Goal: Obtain resource: Download file/media

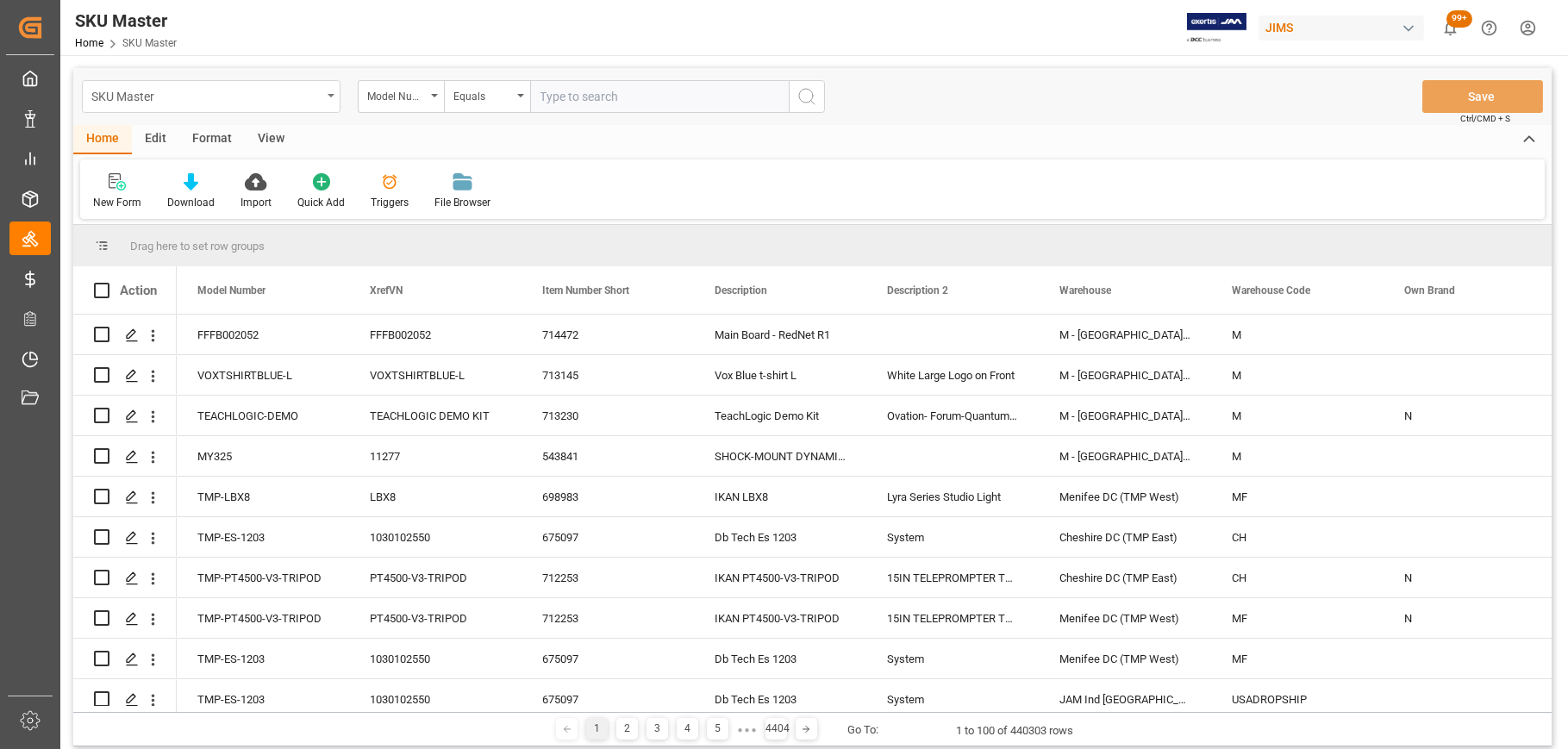
click at [328, 94] on icon "open menu" at bounding box center [331, 96] width 7 height 4
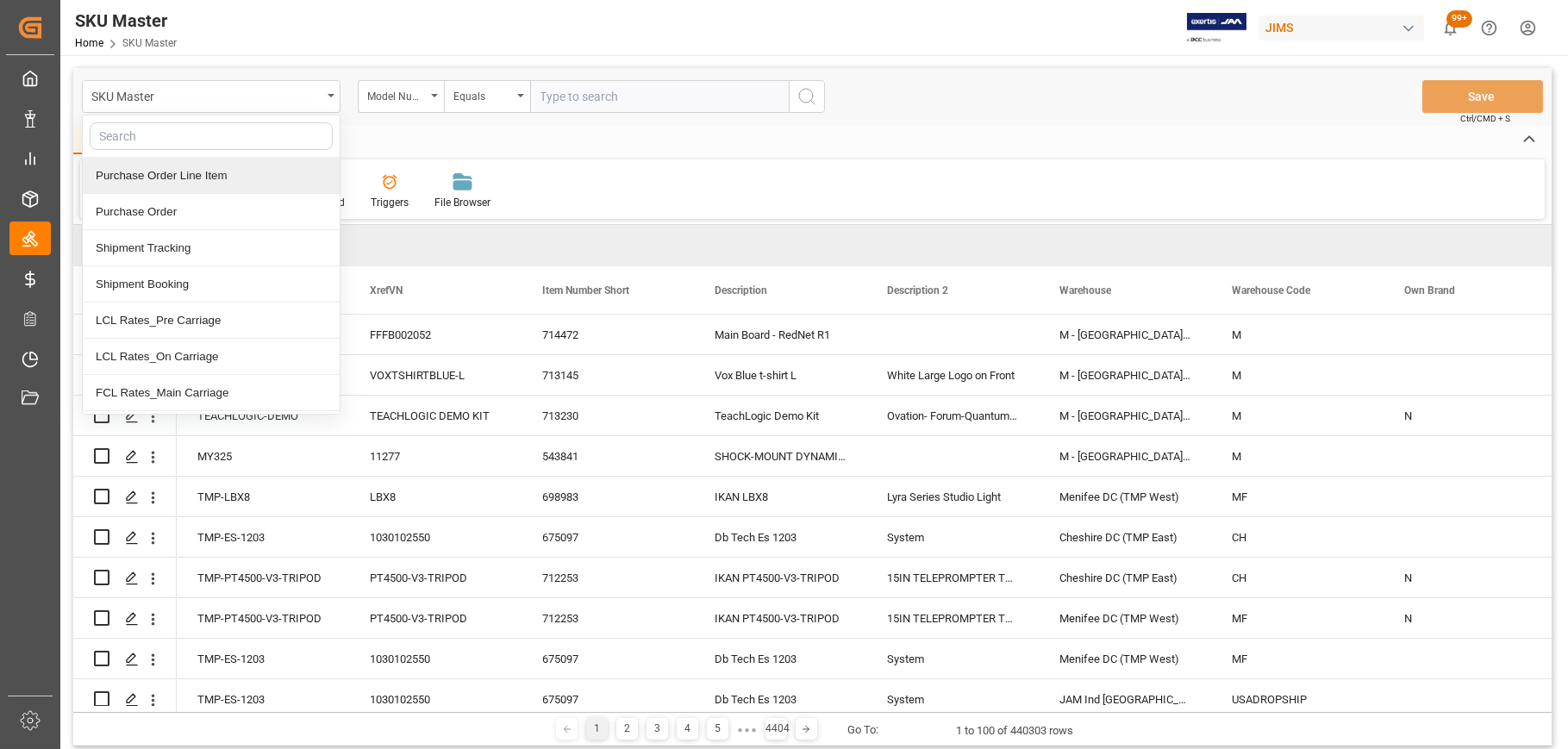
click at [198, 178] on div "Purchase Order Line Item" at bounding box center [211, 176] width 257 height 36
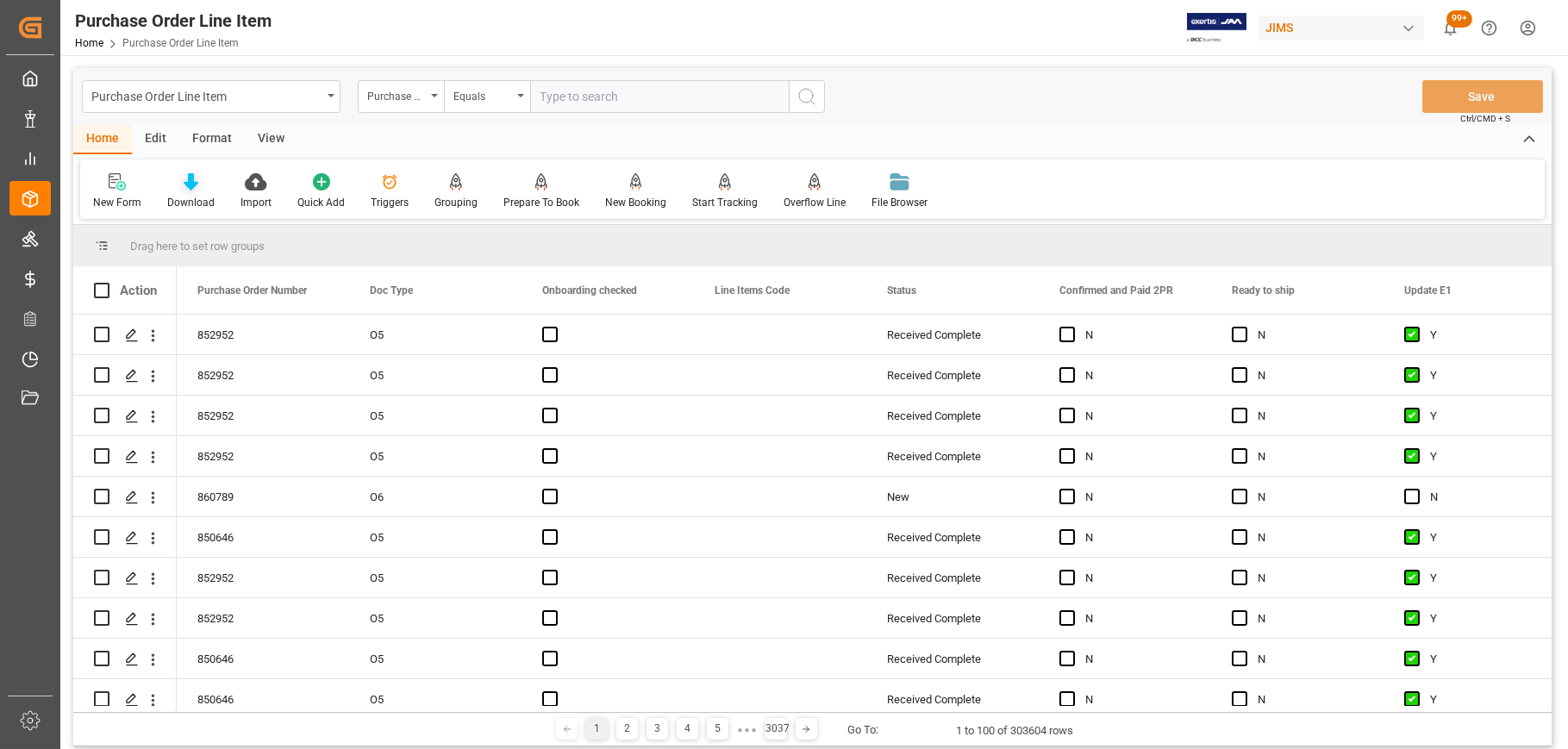
click at [181, 192] on div "Download" at bounding box center [191, 191] width 73 height 38
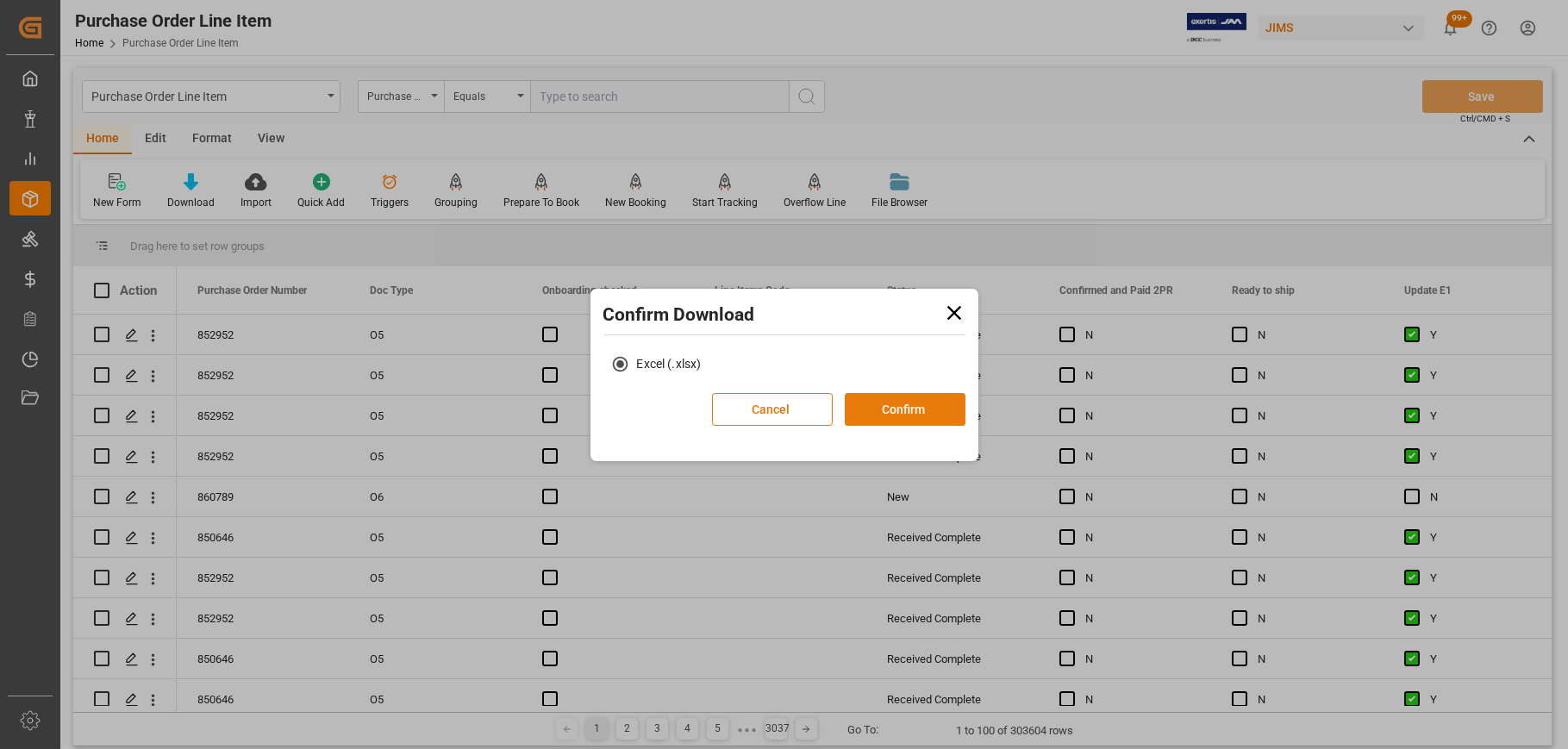
click at [929, 415] on button "Confirm" at bounding box center [905, 409] width 121 height 33
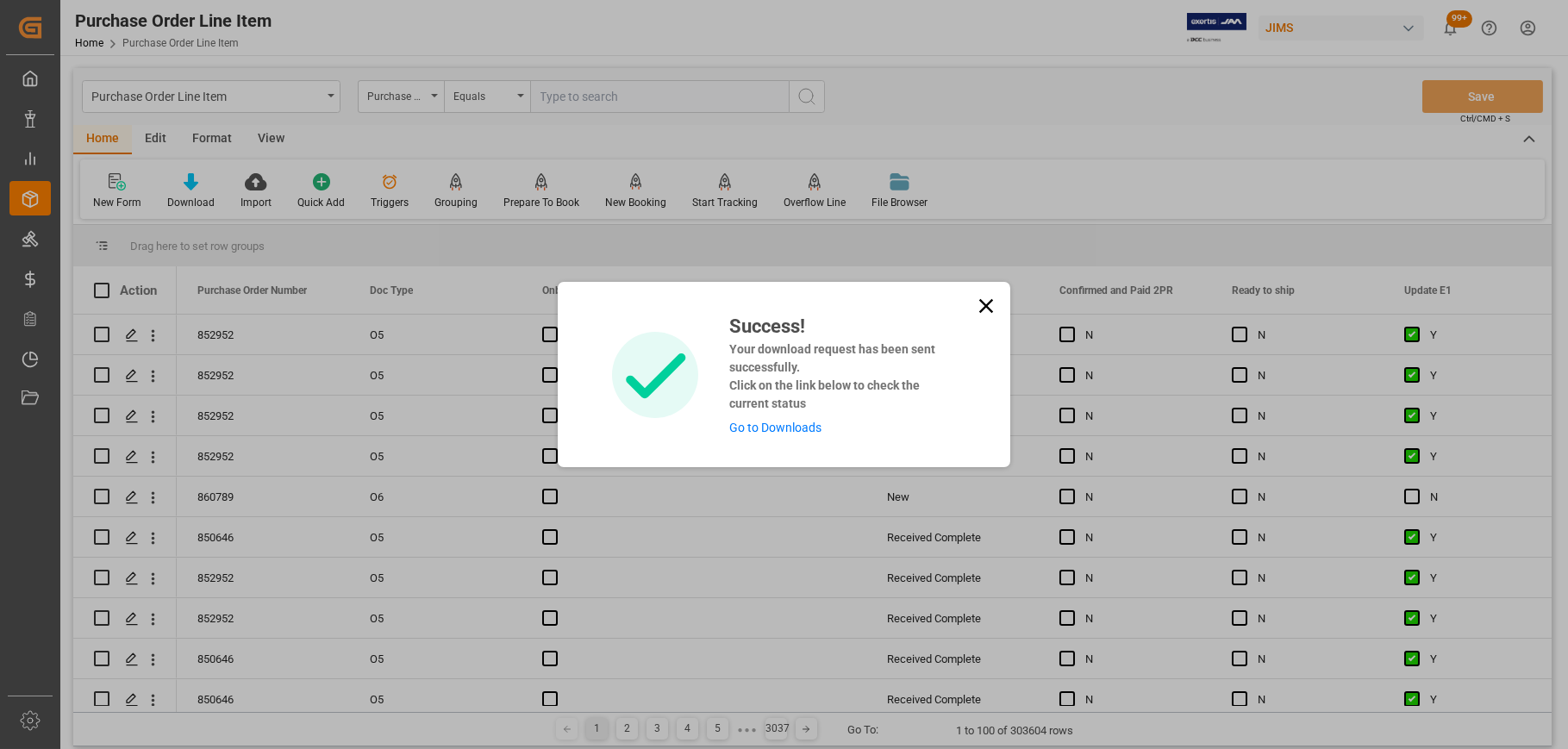
click at [979, 302] on icon at bounding box center [985, 306] width 24 height 24
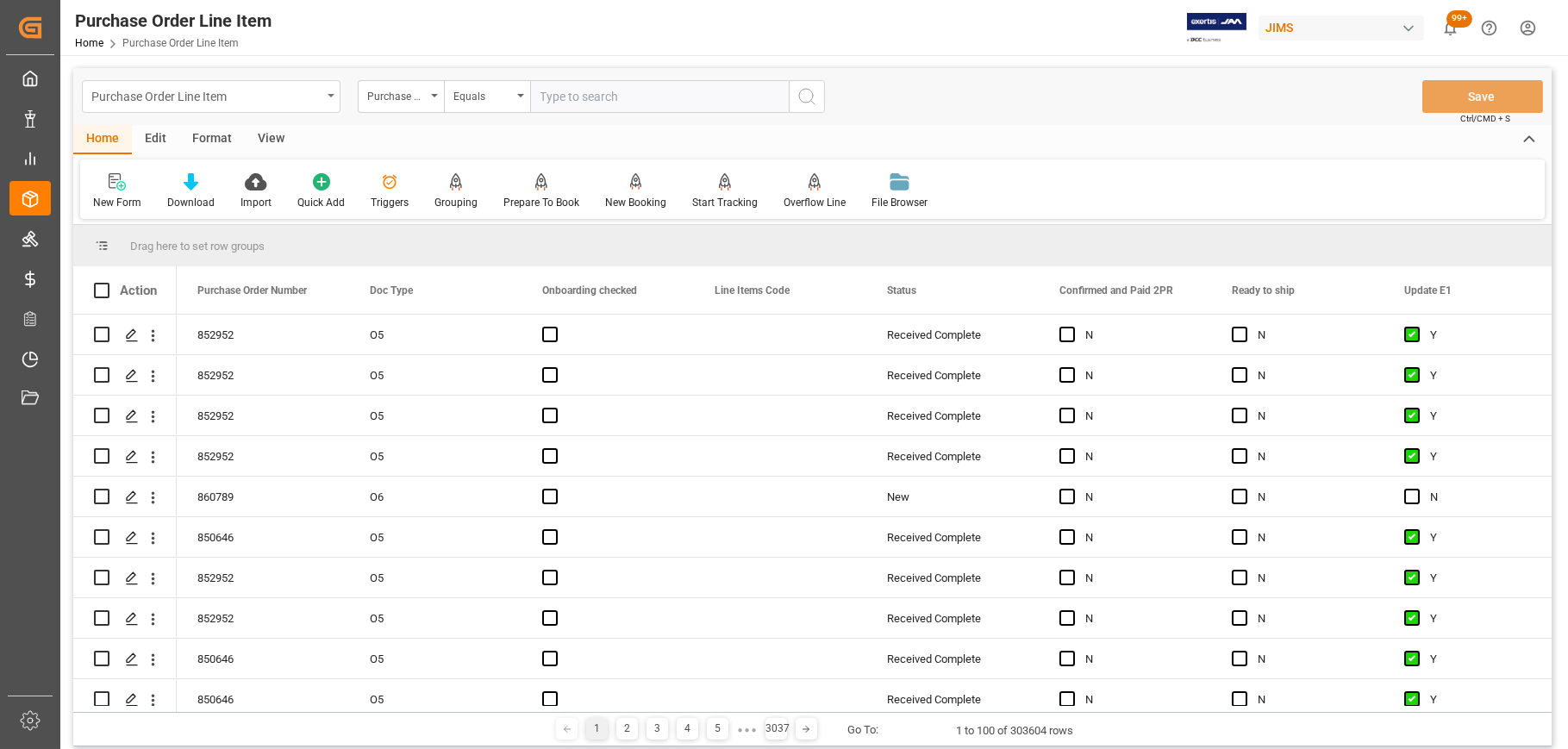
click at [325, 94] on div "Purchase Order Line Item" at bounding box center [211, 96] width 259 height 33
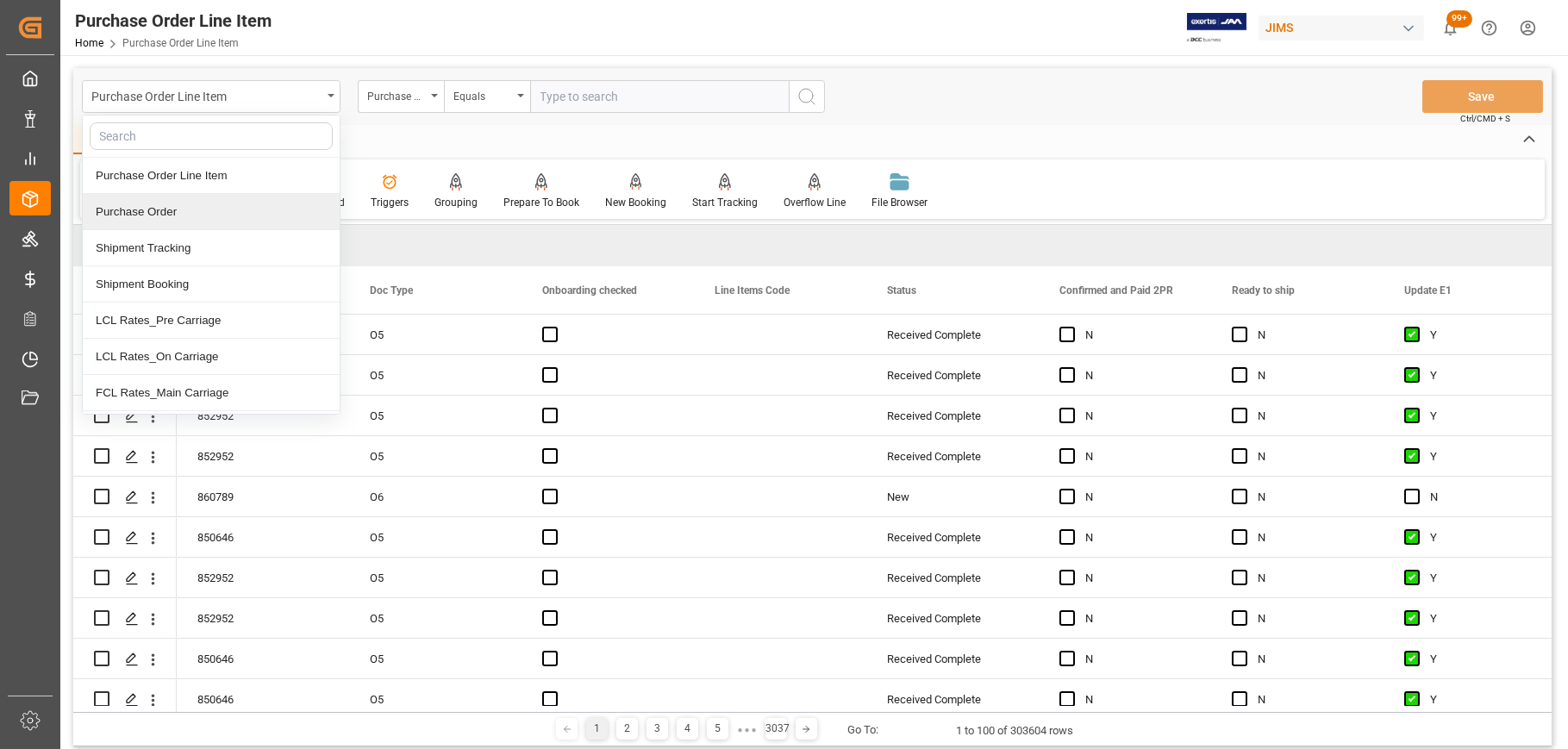
click at [158, 202] on div "Purchase Order" at bounding box center [211, 211] width 257 height 36
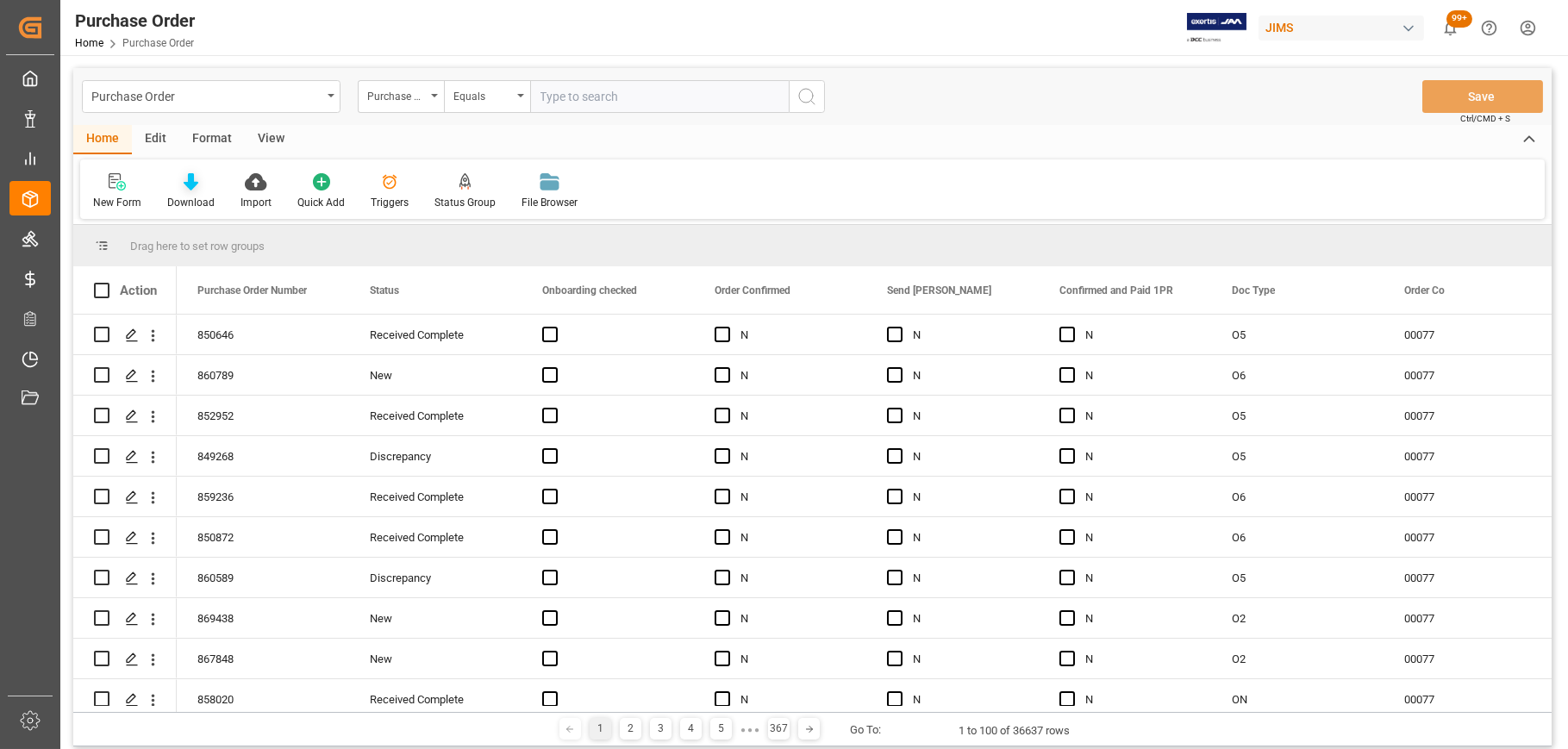
click at [190, 196] on div "Download" at bounding box center [190, 202] width 47 height 15
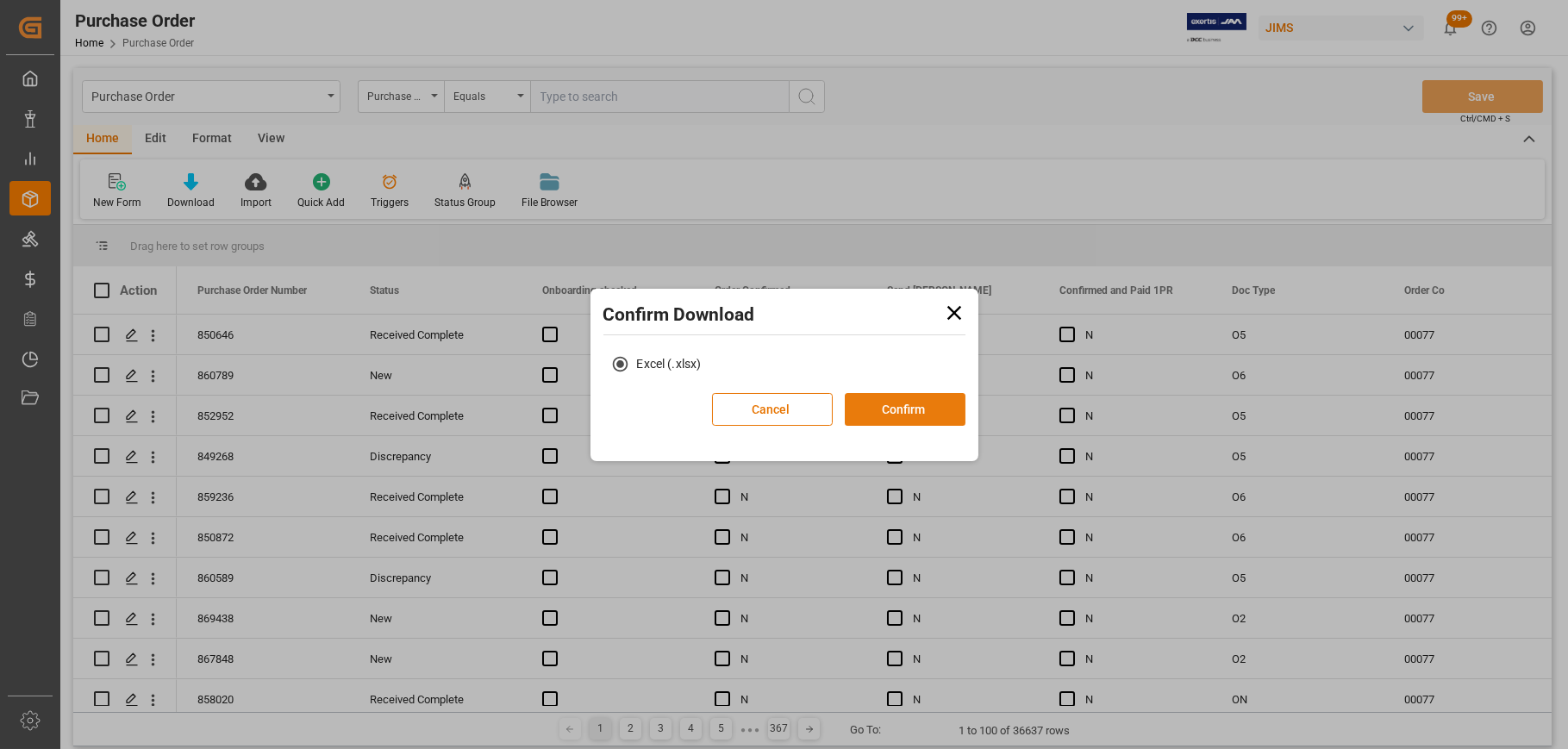
click at [882, 418] on button "Confirm" at bounding box center [905, 409] width 121 height 33
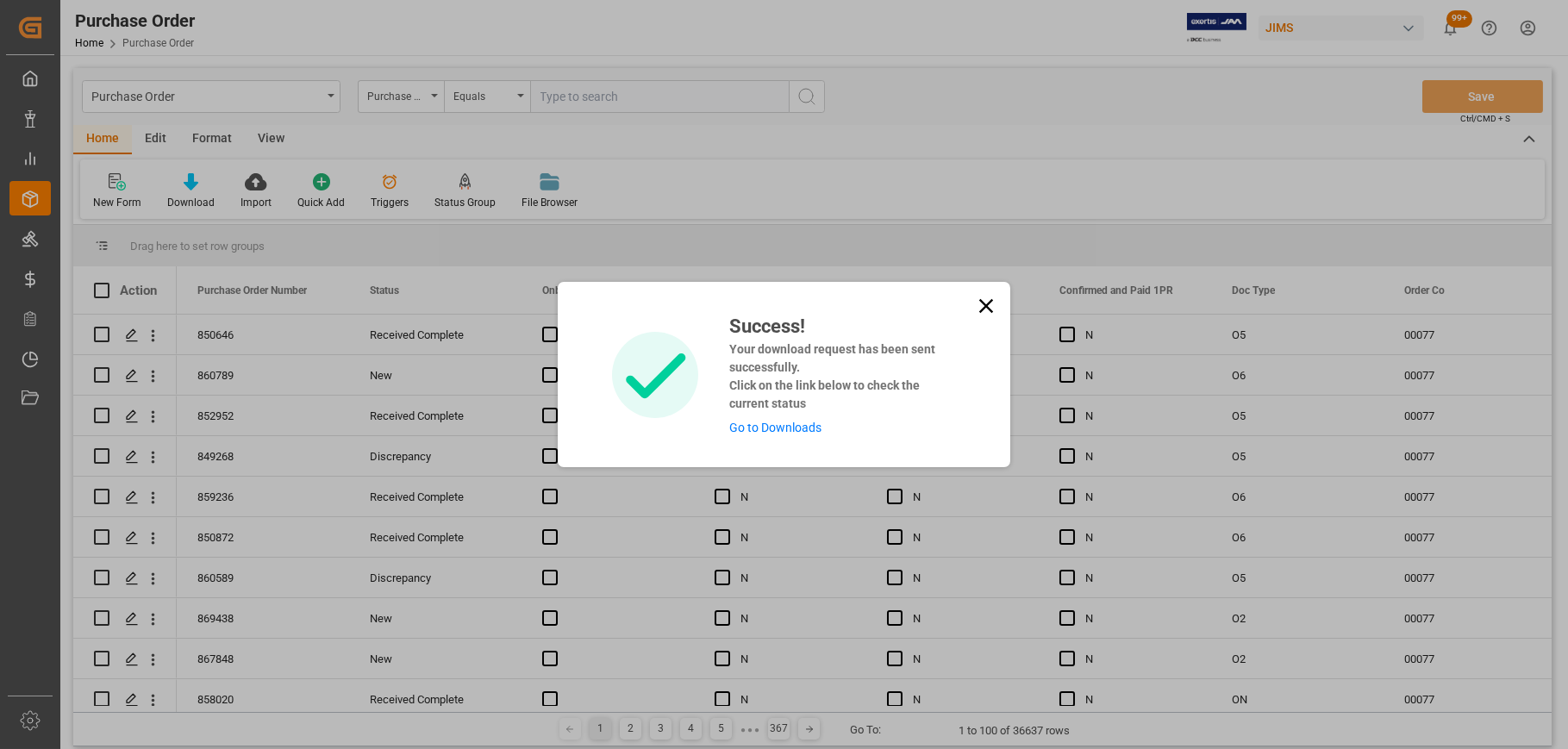
click at [982, 307] on icon at bounding box center [986, 307] width 14 height 14
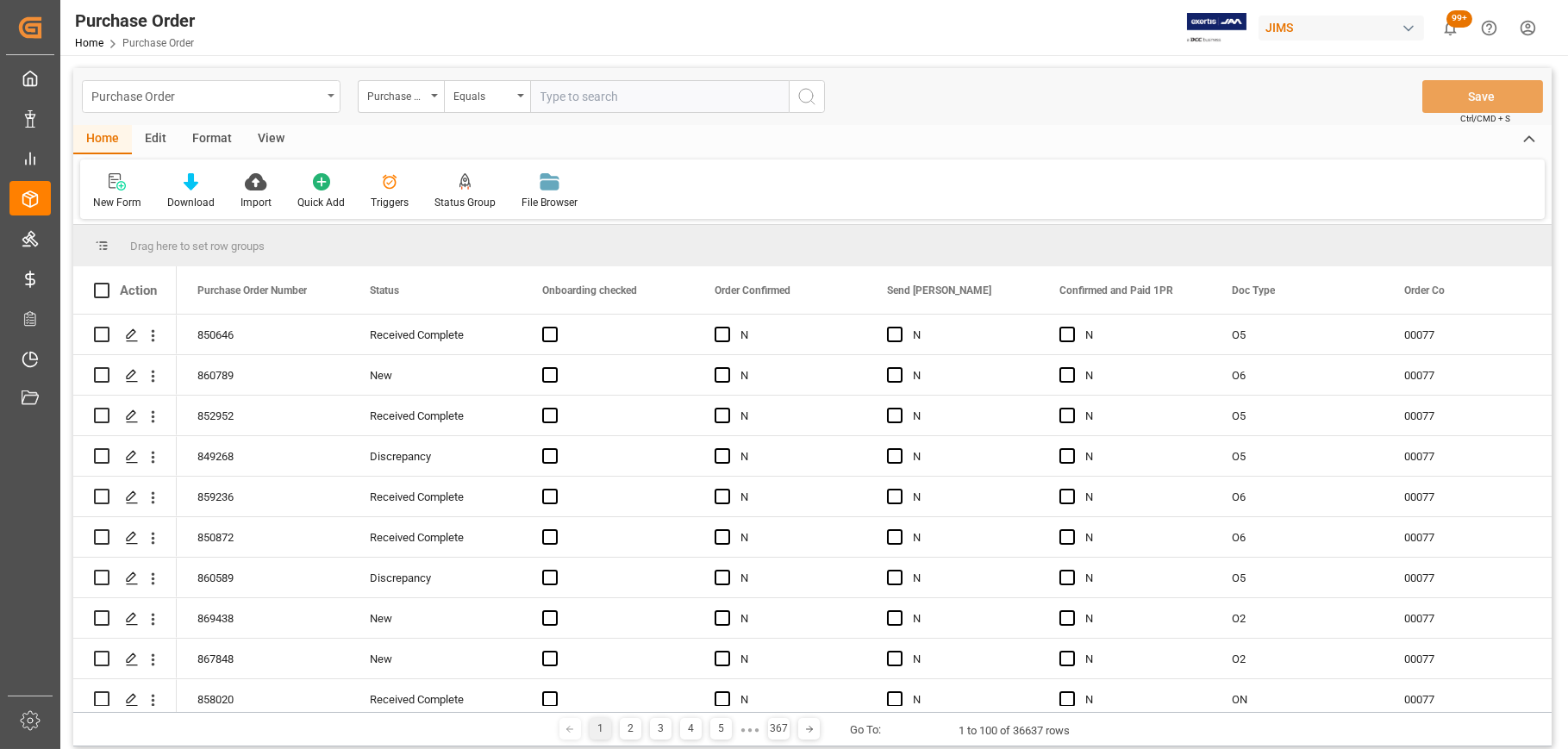
click at [332, 96] on div "Purchase Order" at bounding box center [211, 96] width 259 height 33
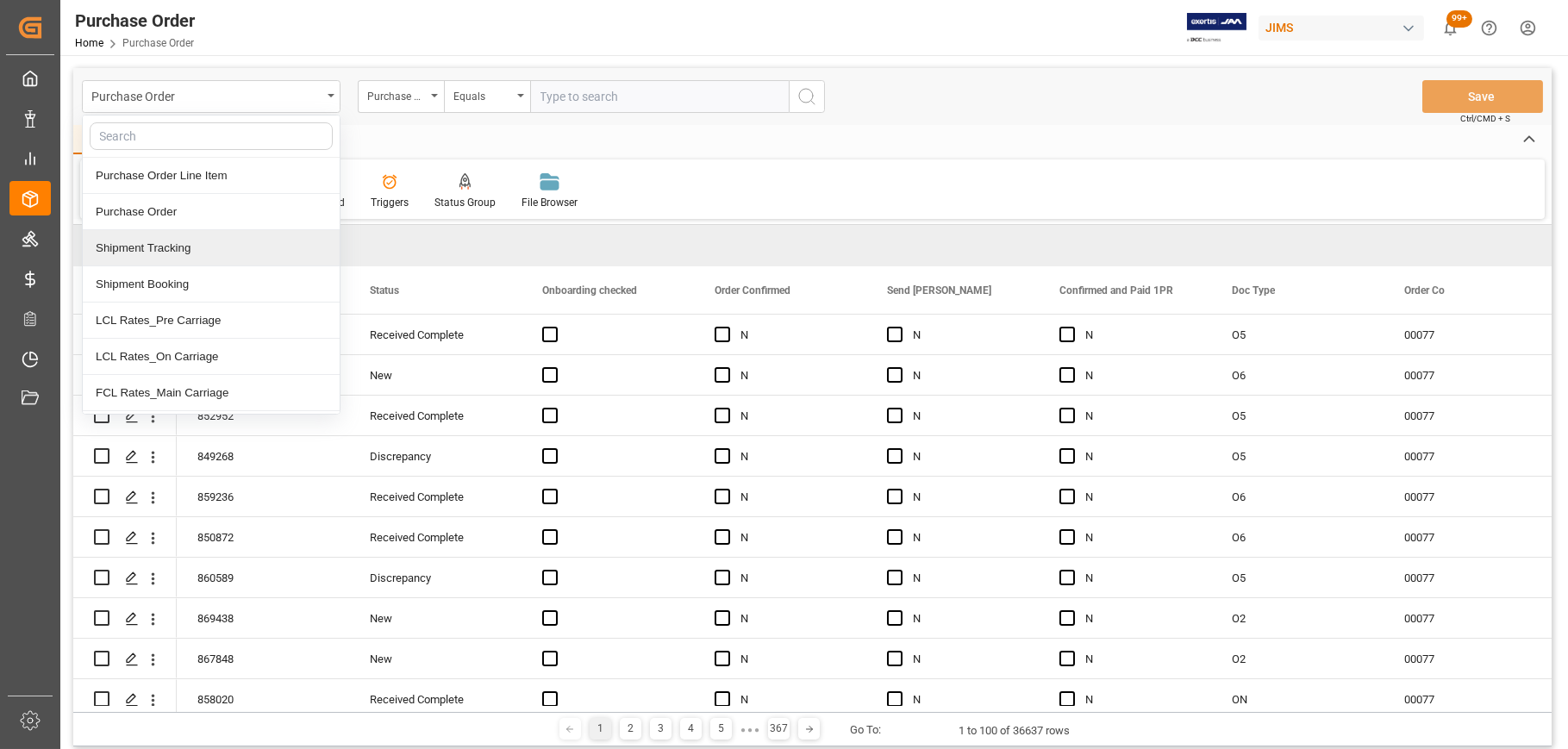
click at [191, 257] on div "Shipment Tracking" at bounding box center [211, 248] width 257 height 36
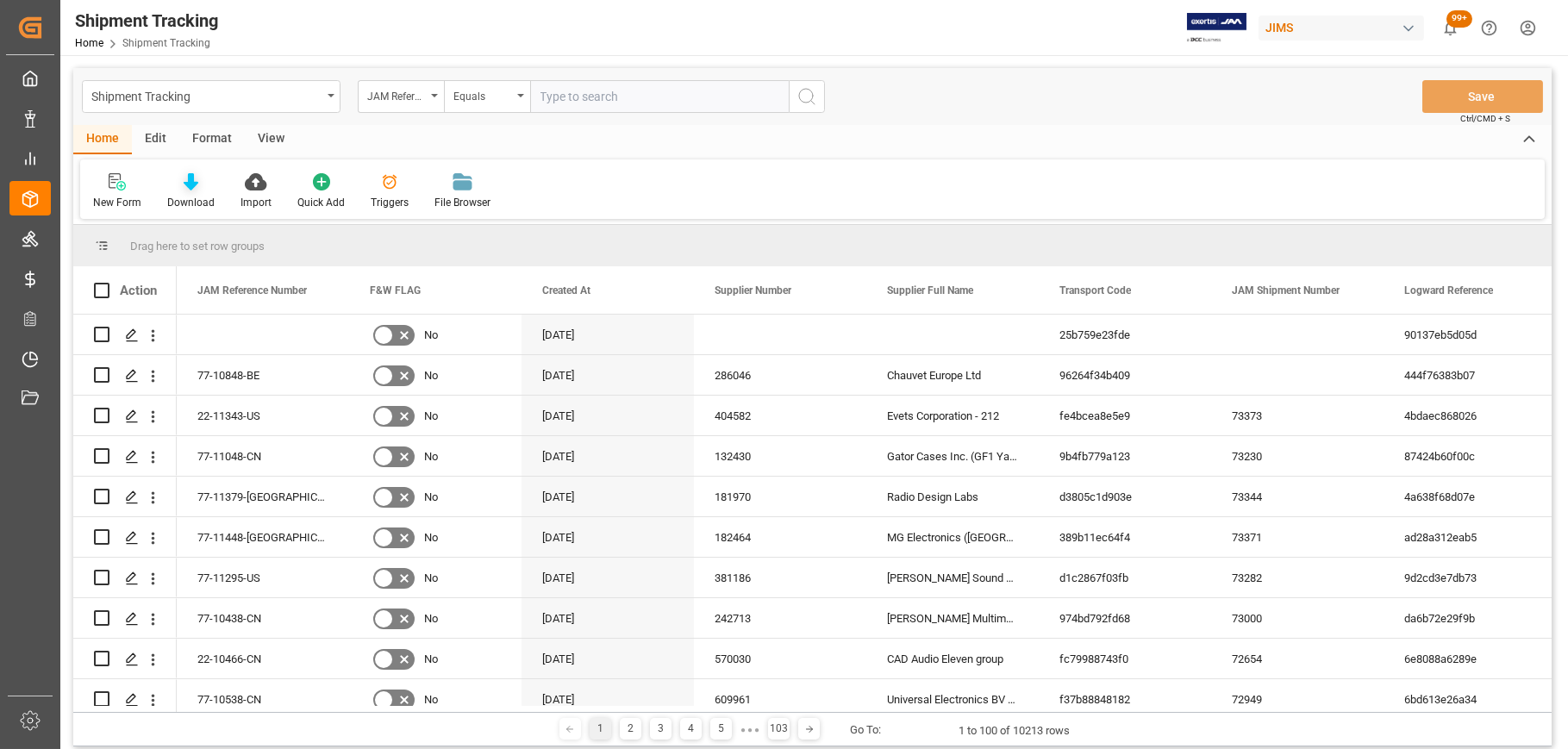
click at [186, 196] on div "Download" at bounding box center [190, 202] width 47 height 15
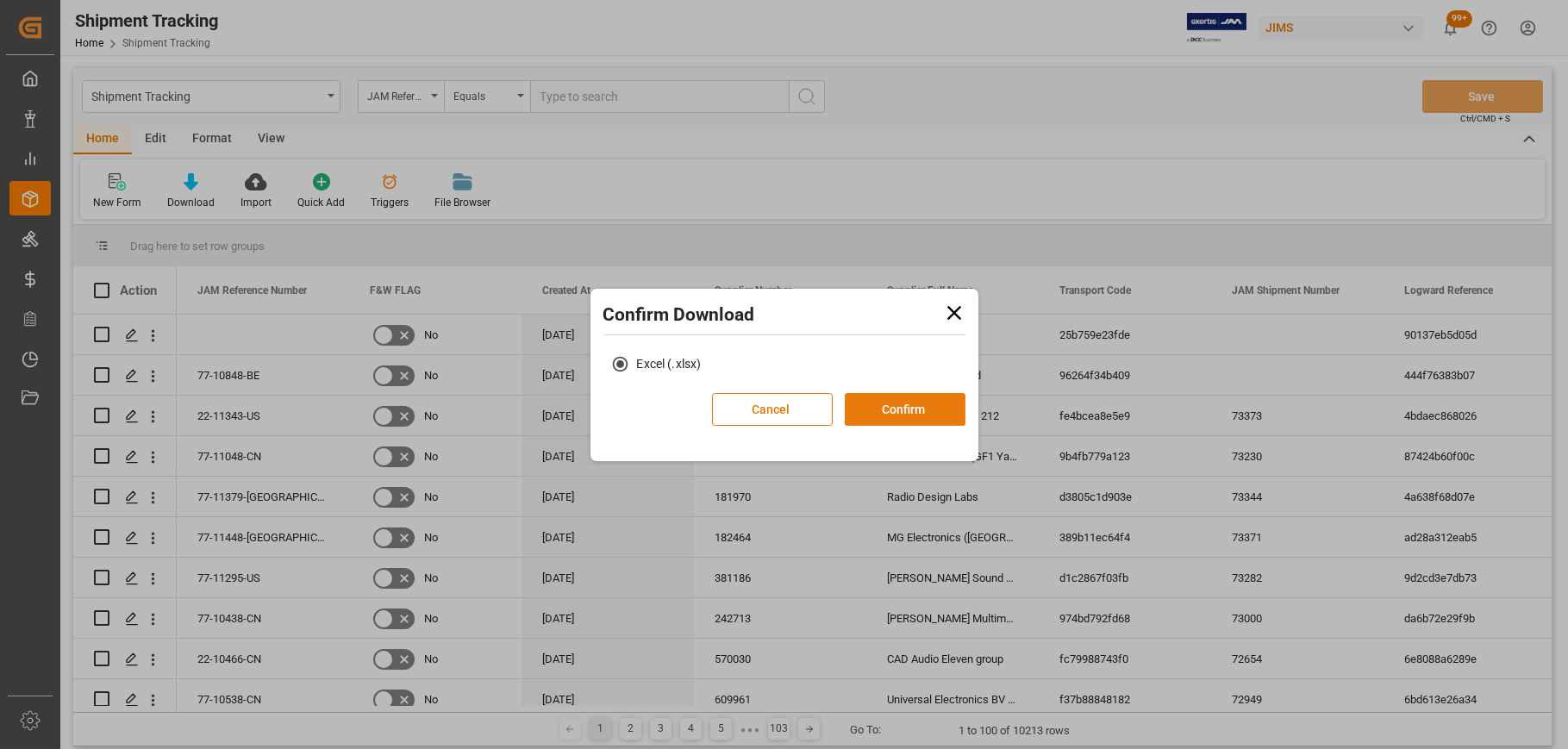
click at [911, 407] on button "Confirm" at bounding box center [905, 409] width 121 height 33
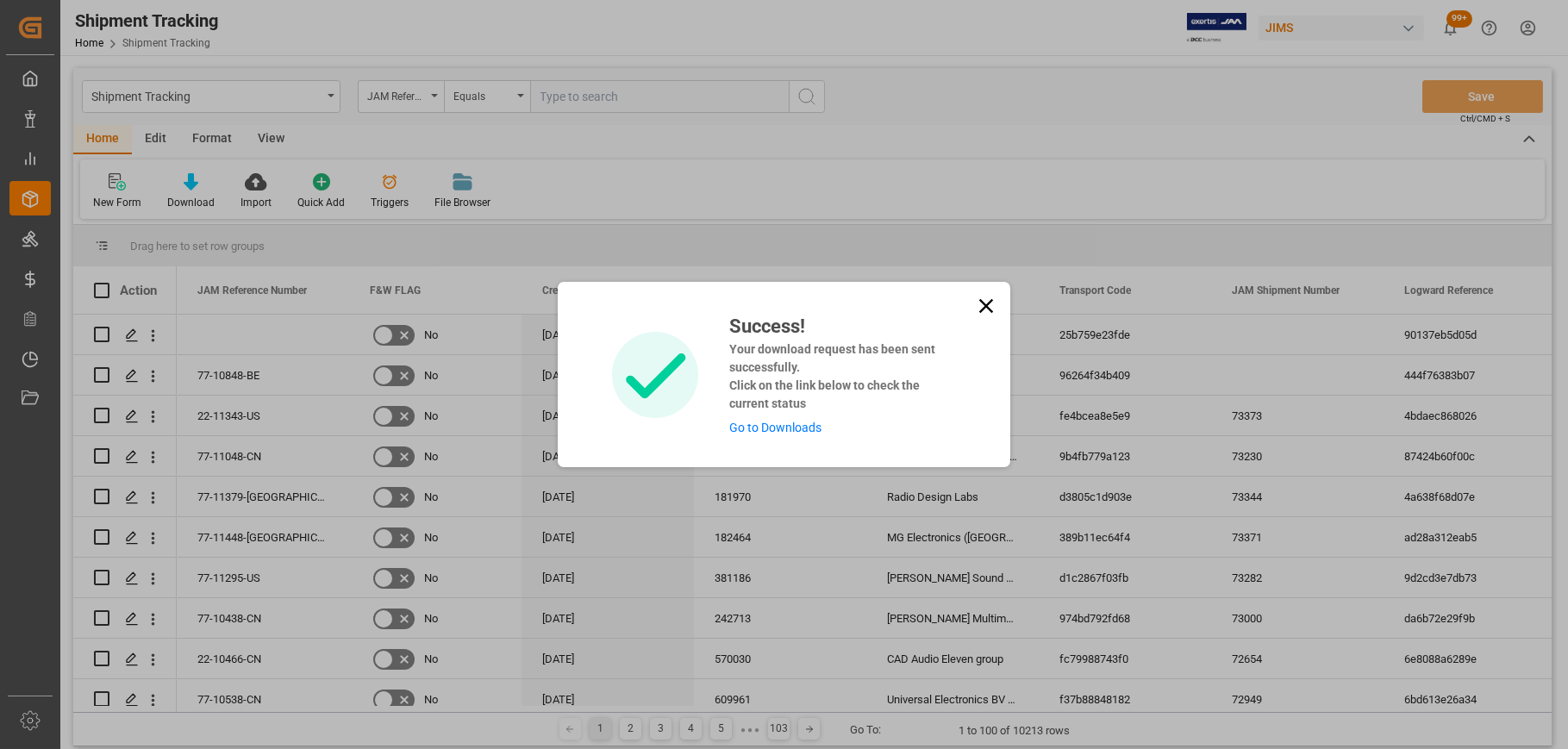
click at [985, 302] on icon at bounding box center [985, 306] width 24 height 24
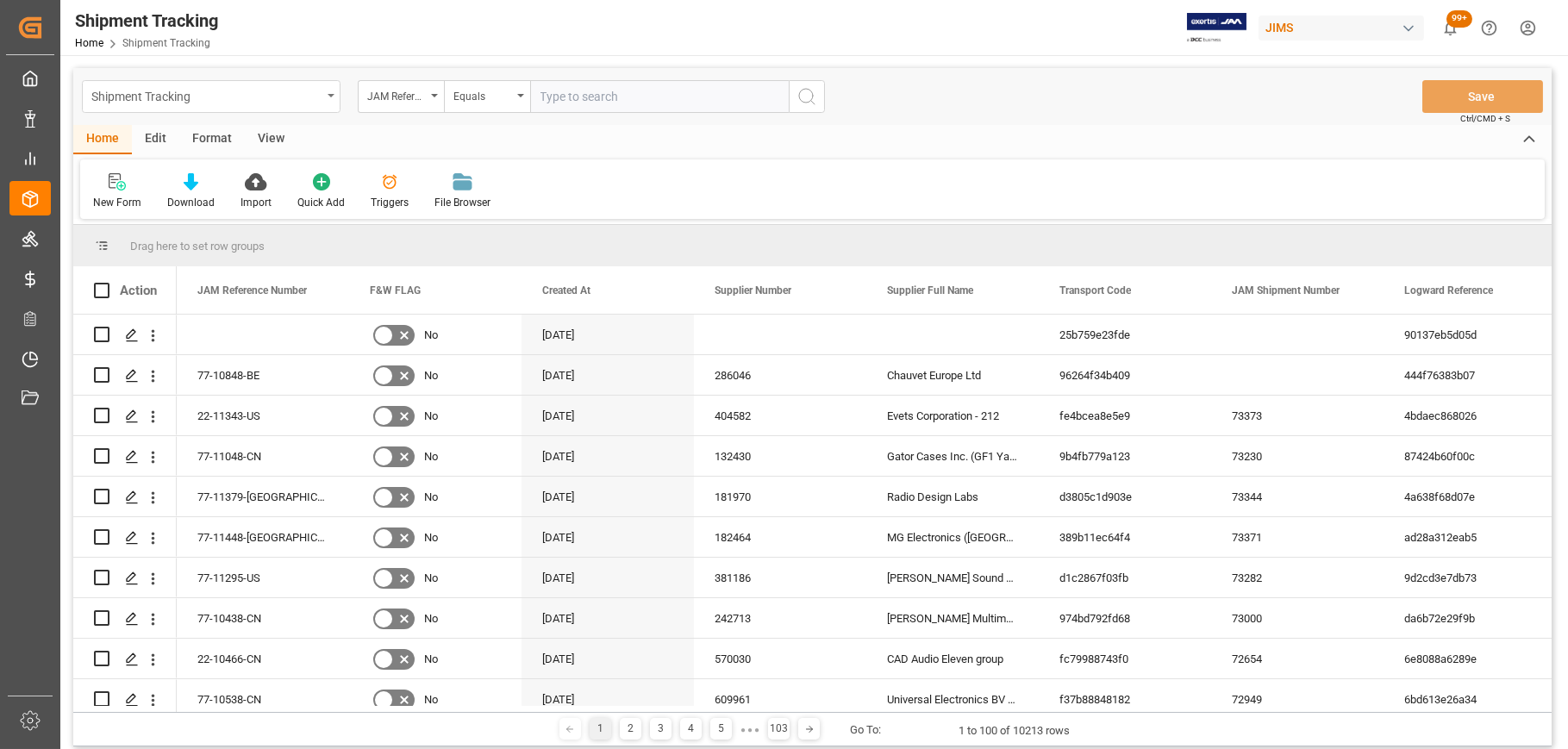
click at [292, 97] on div "Shipment Tracking" at bounding box center [206, 95] width 230 height 21
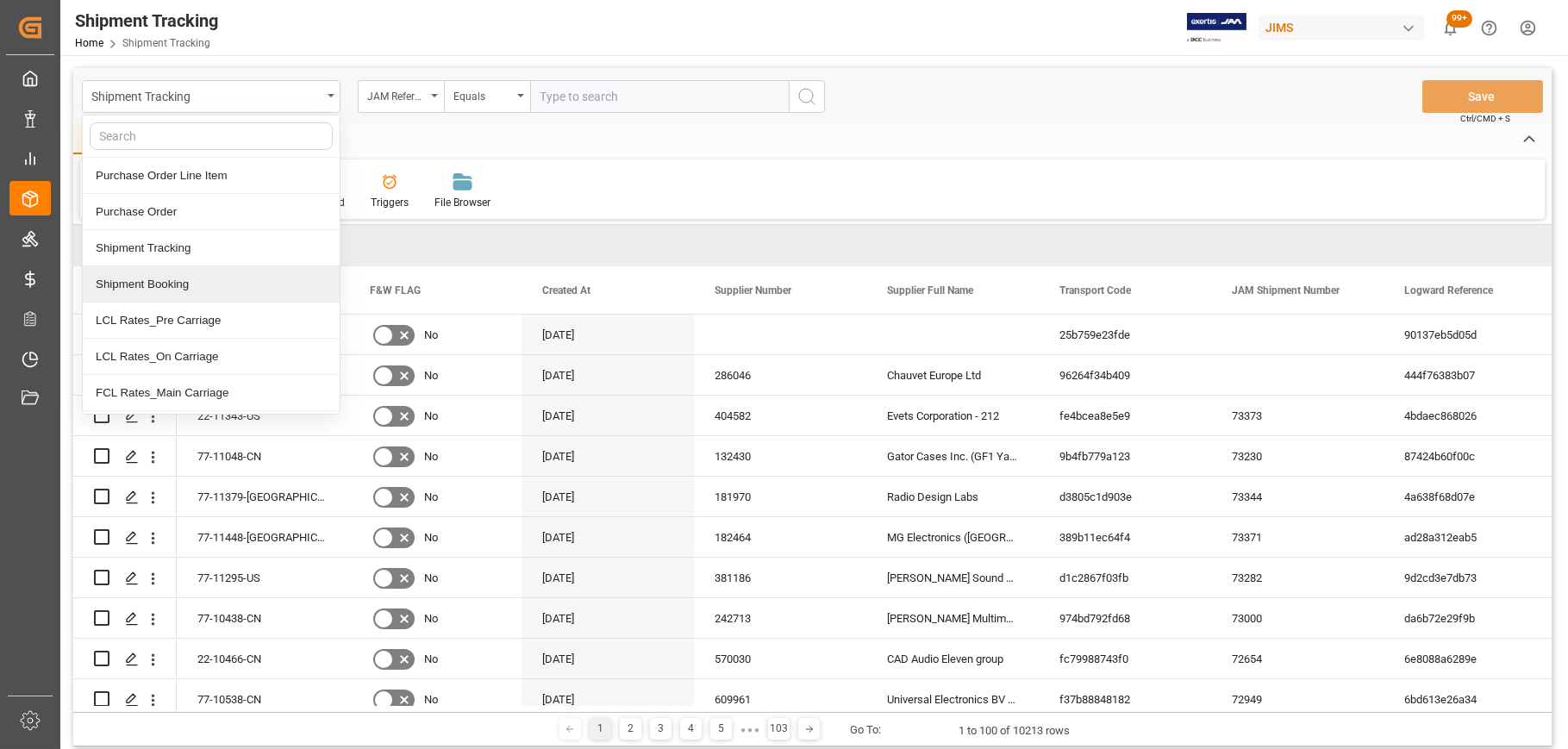
click at [175, 281] on div "Shipment Booking" at bounding box center [211, 284] width 257 height 36
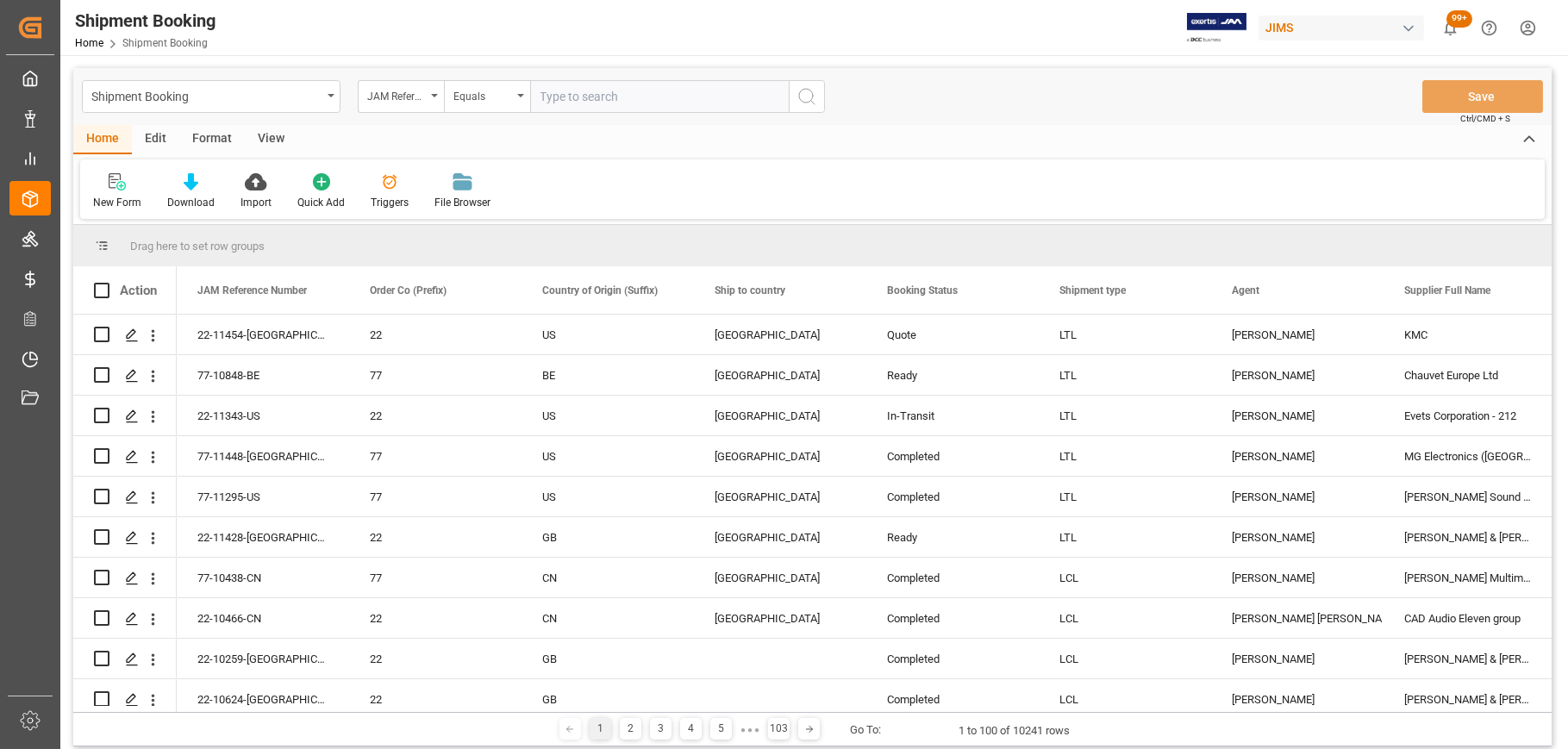
click at [195, 188] on icon at bounding box center [191, 181] width 14 height 17
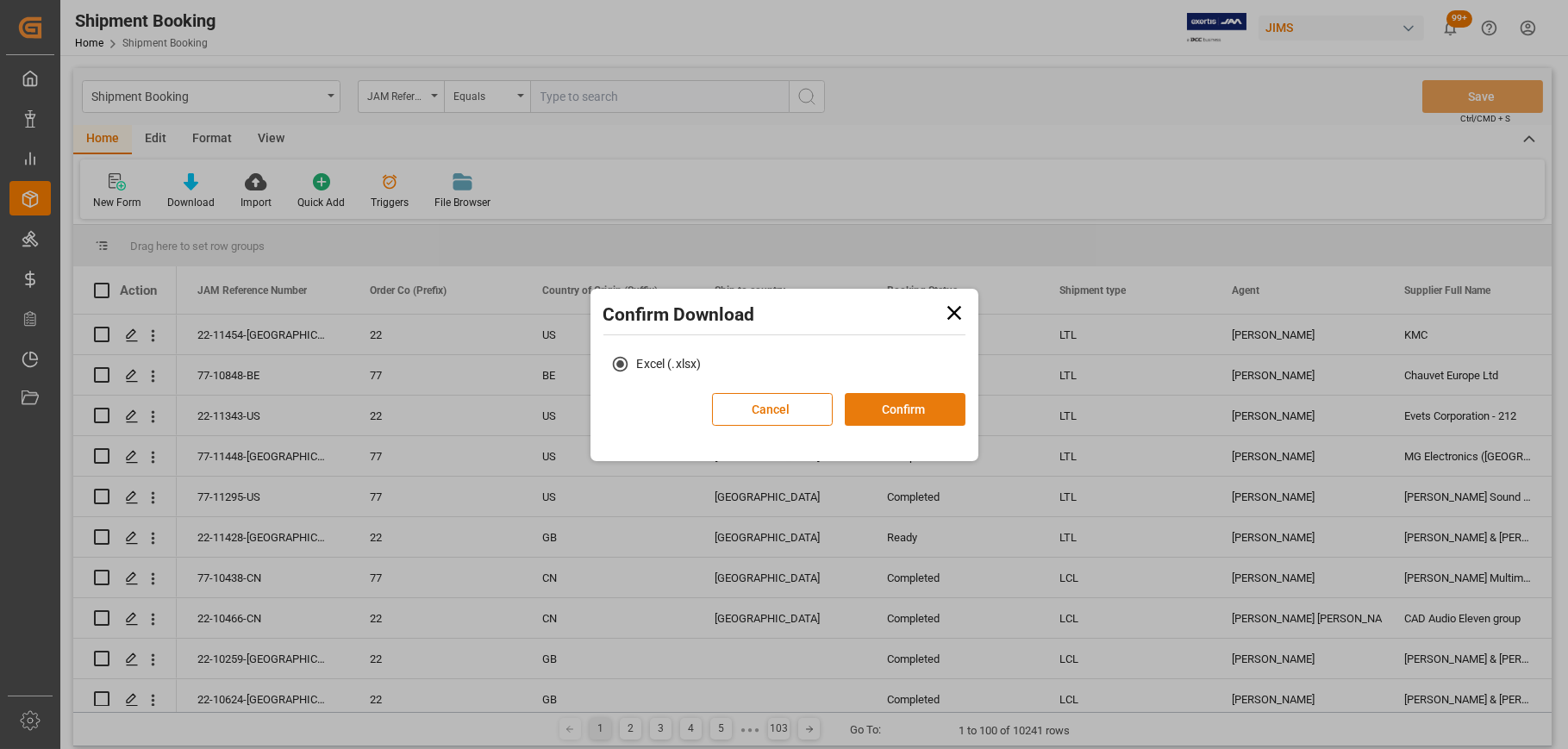
click at [888, 409] on button "Confirm" at bounding box center [905, 409] width 121 height 33
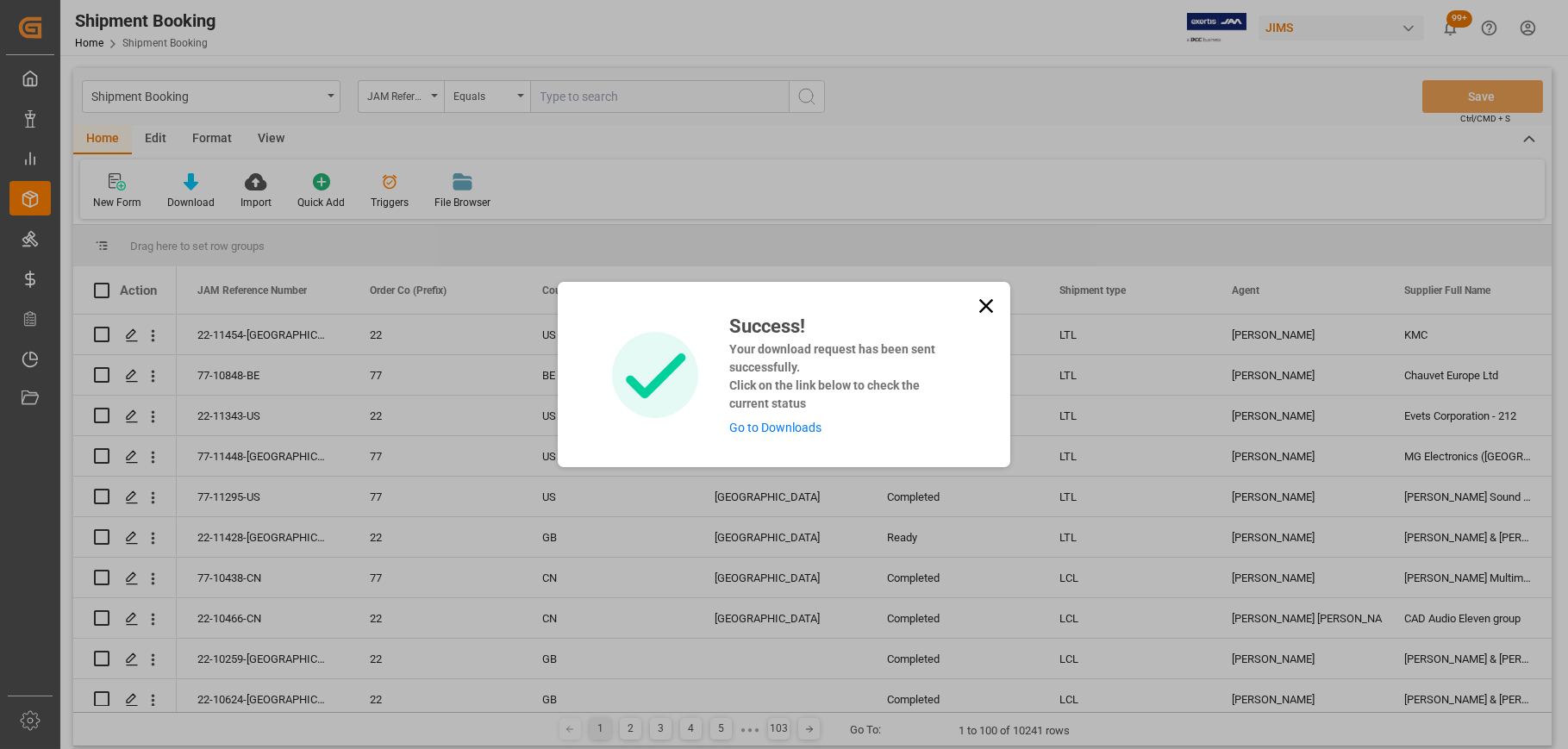
click at [781, 426] on link "Go to Downloads" at bounding box center [776, 427] width 92 height 14
